Goal: Ask a question

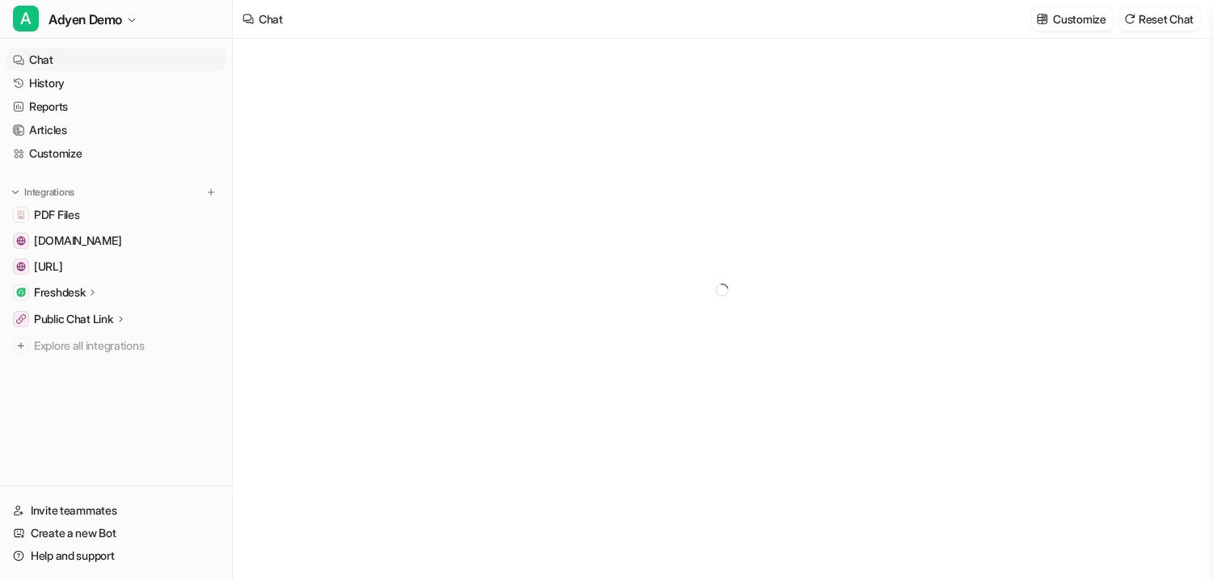
type textarea "**********"
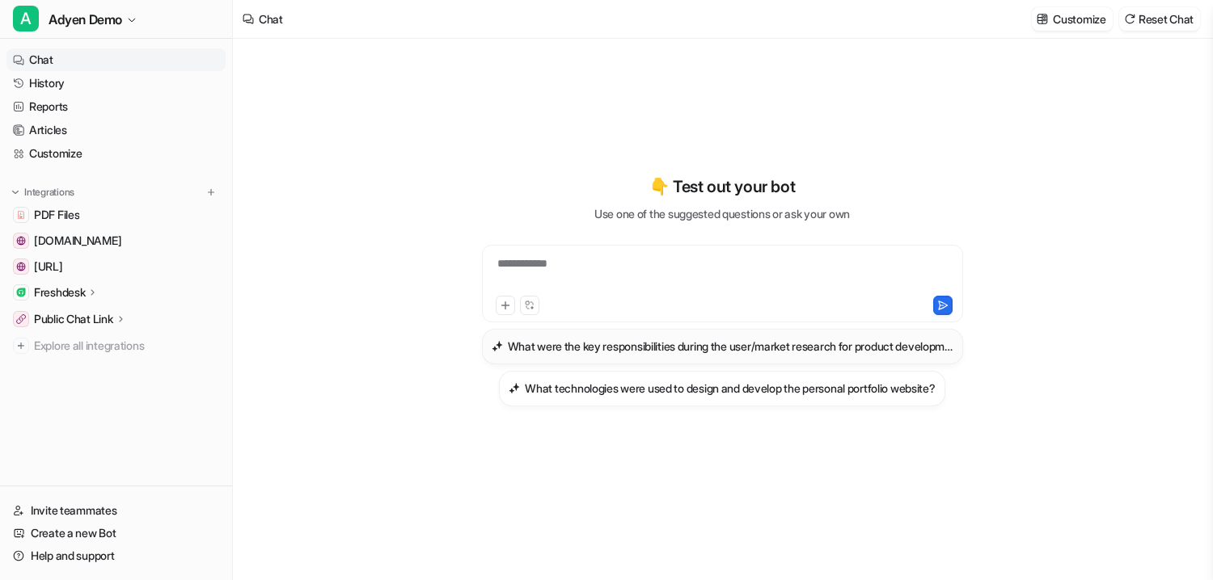
click at [652, 353] on h3 "What were the key responsibilities during the user/market research for product …" at bounding box center [730, 346] width 445 height 17
